Goal: Navigation & Orientation: Find specific page/section

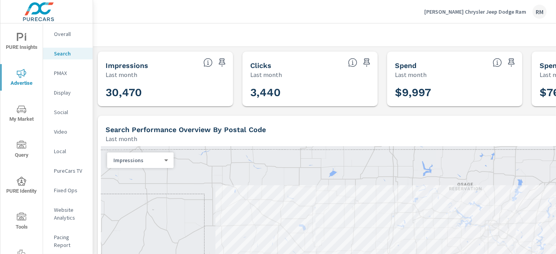
click at [483, 8] on p "Bob Howard Chrysler Jeep Dodge Ram" at bounding box center [475, 11] width 102 height 7
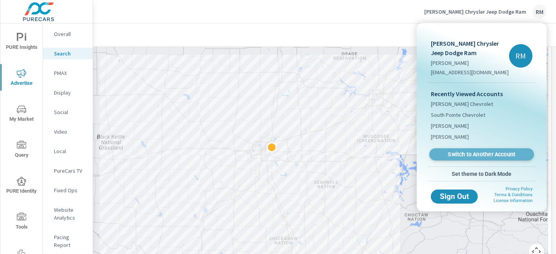
click at [498, 154] on span "Switch to Another Account" at bounding box center [481, 154] width 96 height 7
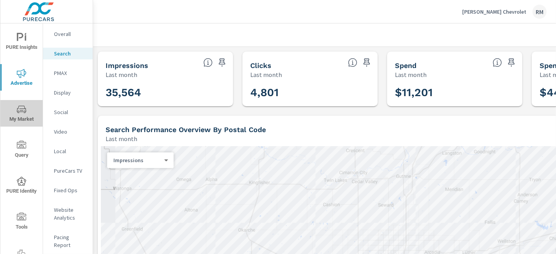
click at [22, 113] on icon "nav menu" at bounding box center [21, 109] width 9 height 7
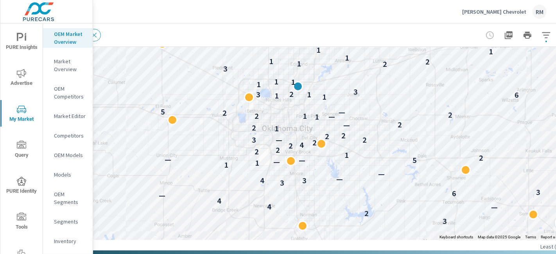
scroll to position [159, 122]
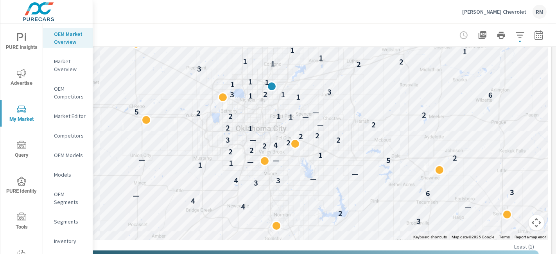
click at [528, 215] on button "Map camera controls" at bounding box center [536, 223] width 16 height 16
click at [509, 220] on button "Zoom out" at bounding box center [517, 223] width 16 height 16
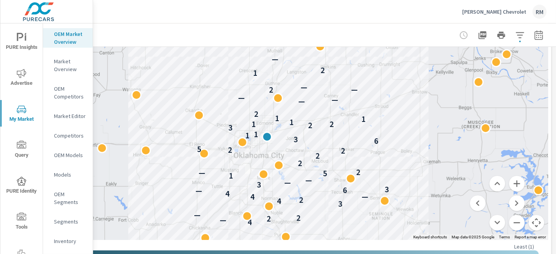
drag, startPoint x: 463, startPoint y: 115, endPoint x: 458, endPoint y: 167, distance: 53.0
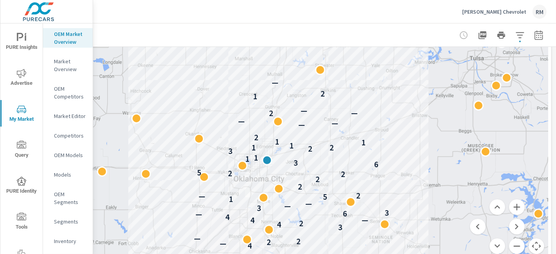
scroll to position [132, 122]
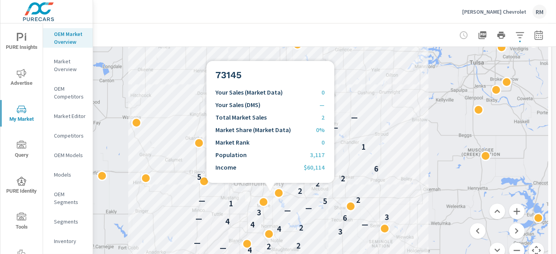
click at [276, 192] on div at bounding box center [281, 189] width 10 height 10
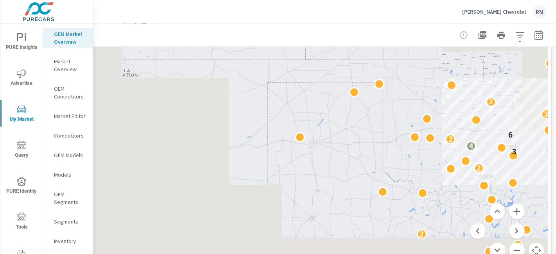
click at [504, 113] on div "4 2 2 2 2 2 3 4 2 6 3 2" at bounding box center [517, 249] width 500 height 281
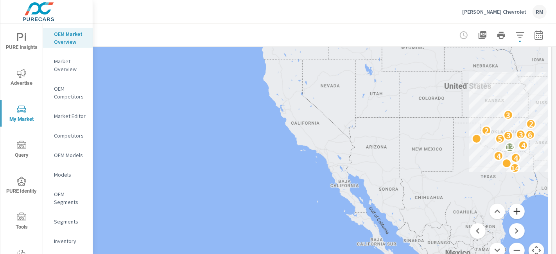
click at [511, 208] on button "Zoom in" at bounding box center [517, 212] width 16 height 16
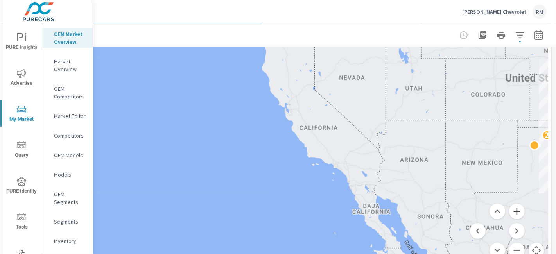
click at [511, 208] on button "Zoom in" at bounding box center [517, 212] width 16 height 16
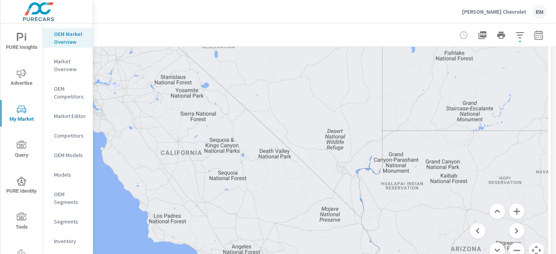
drag, startPoint x: 499, startPoint y: 131, endPoint x: 47, endPoint y: 134, distance: 451.8
click at [47, 134] on div "PURE Insights Advertise My Market Query PURE Identity Tools Tier2 Driver Leave …" at bounding box center [278, 127] width 556 height 254
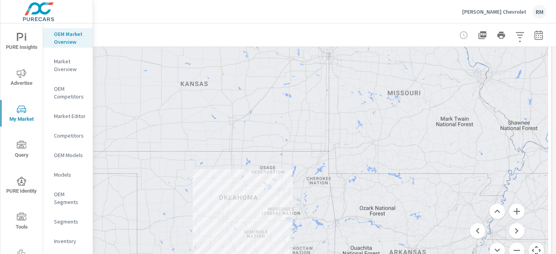
click at [275, 121] on div "4 2 2 2 2 2 3 4 2 6 3 2" at bounding box center [266, 108] width 563 height 317
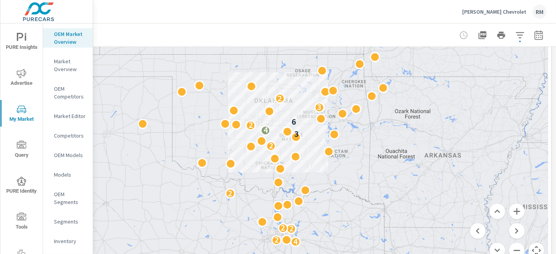
drag, startPoint x: 267, startPoint y: 132, endPoint x: 306, endPoint y: 34, distance: 105.5
click at [514, 213] on button "Zoom in" at bounding box center [517, 212] width 16 height 16
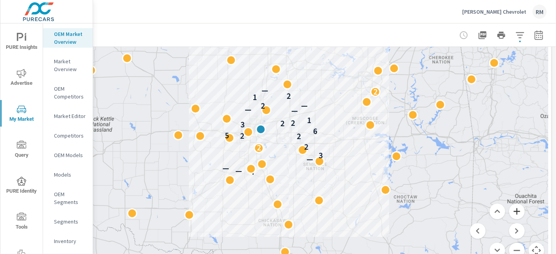
click at [514, 213] on button "Zoom in" at bounding box center [517, 212] width 16 height 16
